Goal: Task Accomplishment & Management: Use online tool/utility

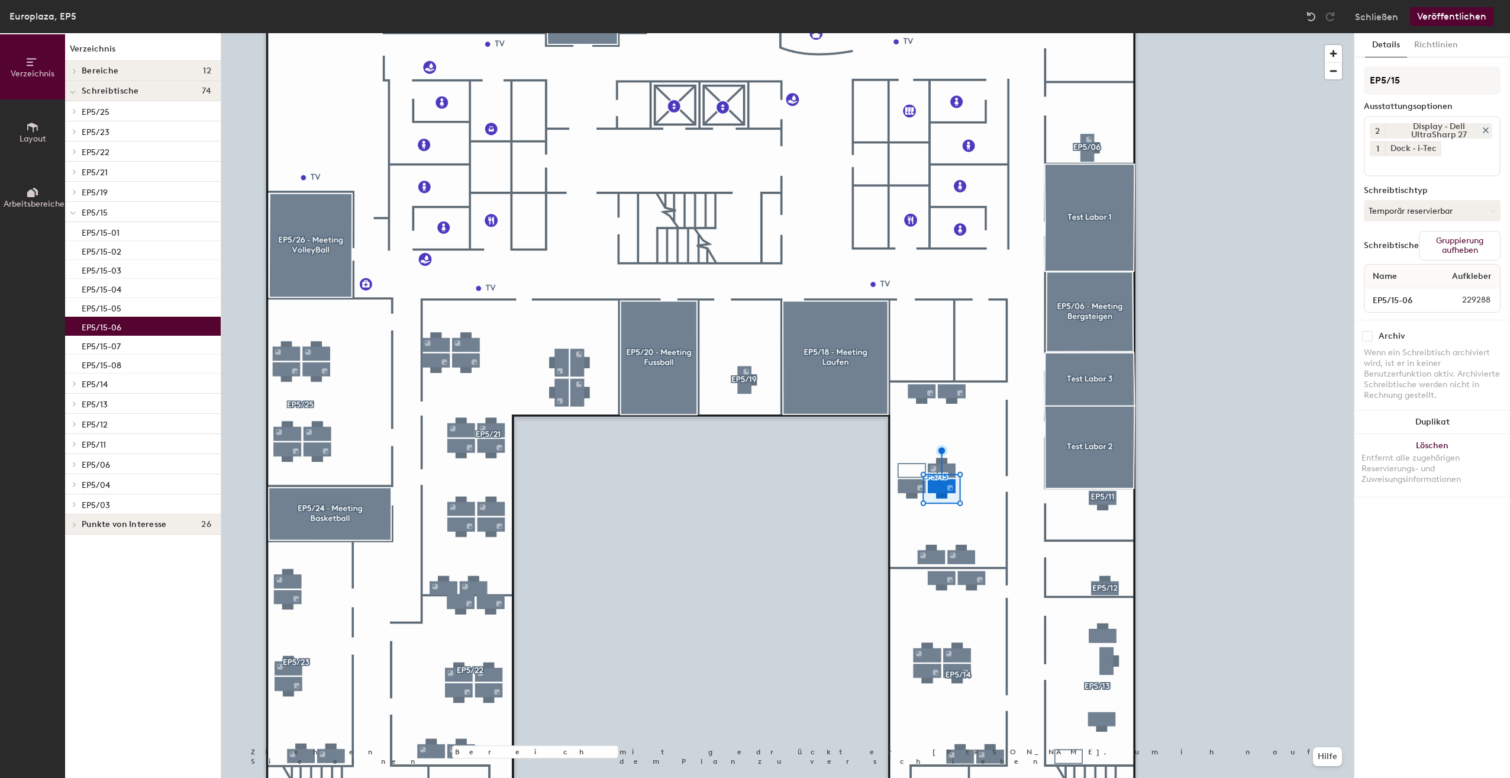
click at [1486, 129] on icon at bounding box center [1486, 130] width 8 height 8
click at [1398, 146] on input at bounding box center [1423, 145] width 107 height 14
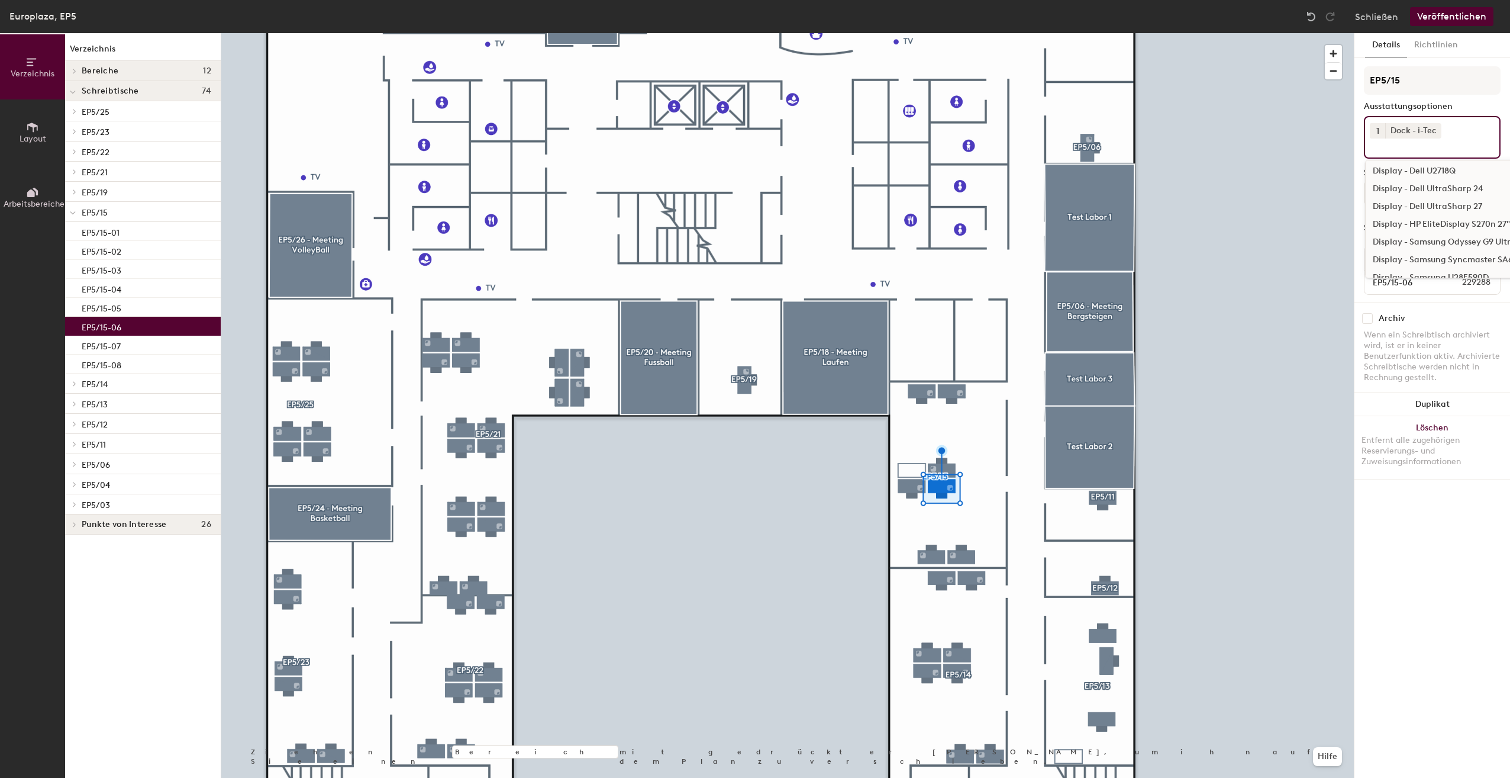
scroll to position [178, 0]
click at [1431, 208] on div "Display - HP EliteDisplay S270n 27" 4k" at bounding box center [1460, 210] width 188 height 18
click at [1377, 149] on span "1" at bounding box center [1377, 149] width 3 height 12
click at [1377, 164] on div "2" at bounding box center [1377, 163] width 15 height 15
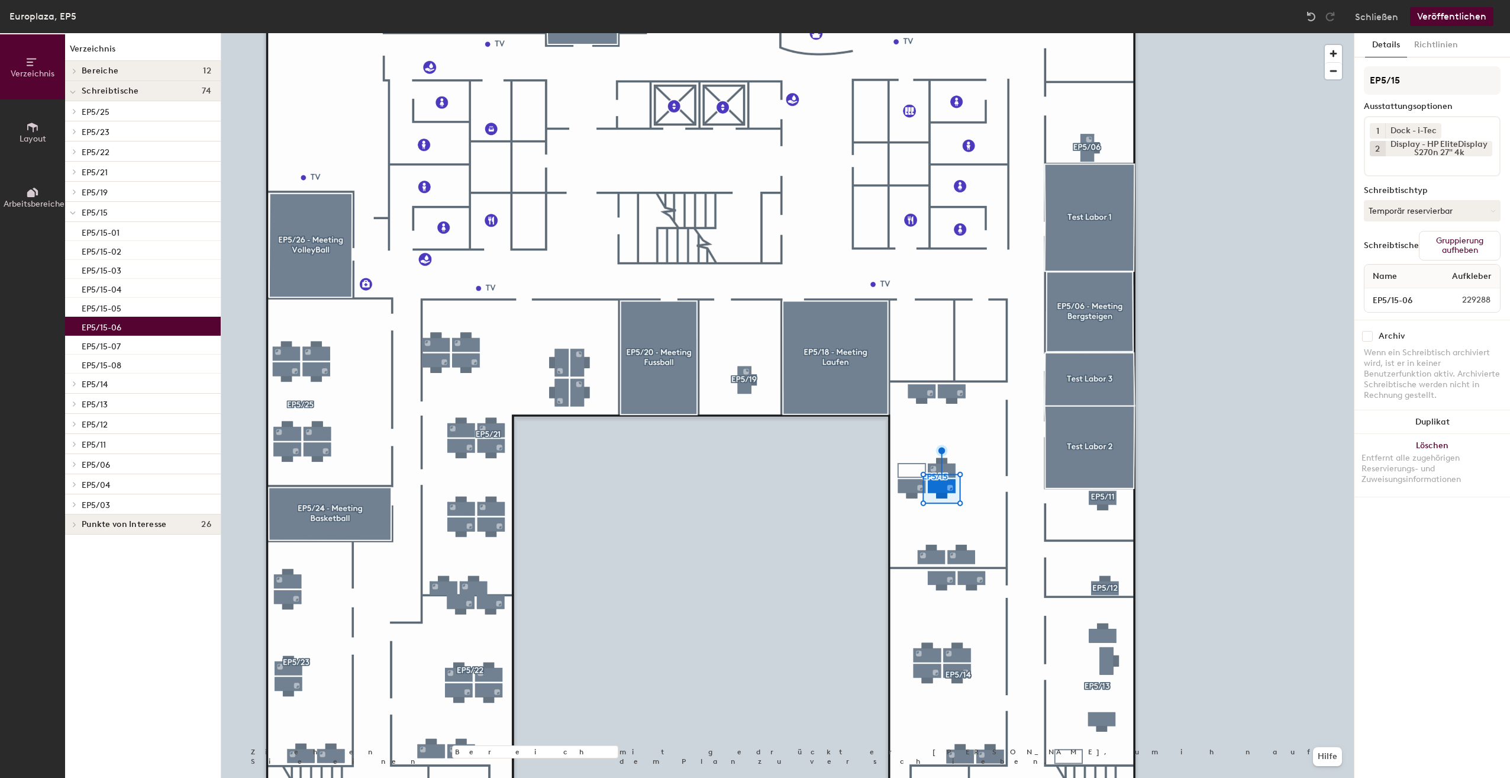
click at [1454, 14] on button "Veröffentlichen" at bounding box center [1451, 16] width 83 height 19
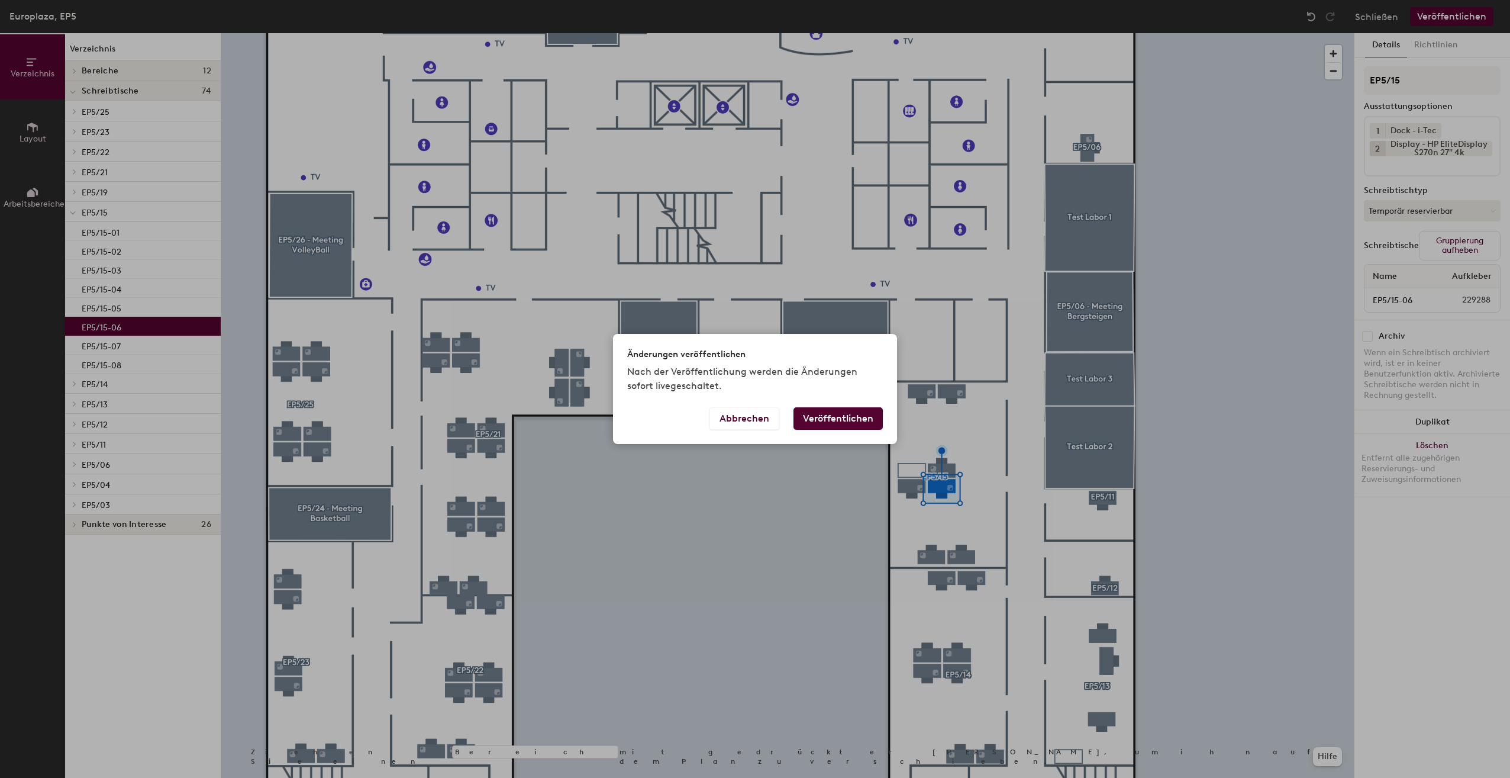
click at [840, 419] on button "Veröffentlichen" at bounding box center [837, 418] width 89 height 22
